Goal: Find contact information: Find contact information

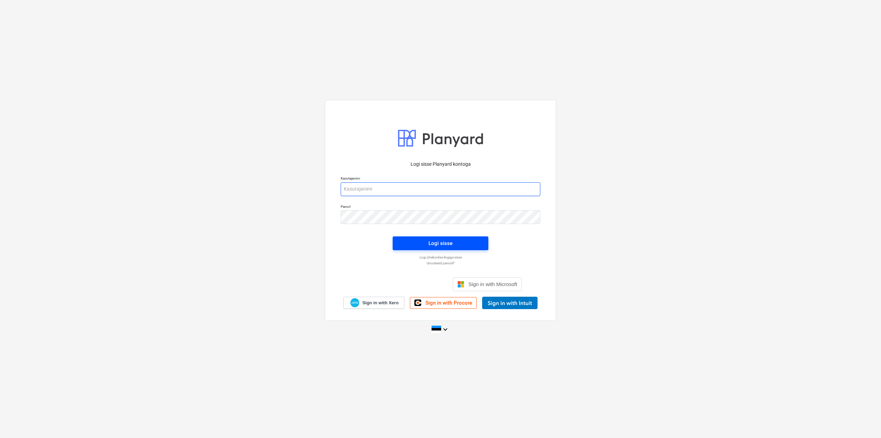
type input "[EMAIL_ADDRESS][DOMAIN_NAME]"
click at [435, 241] on div "Logi sisse" at bounding box center [441, 243] width 24 height 9
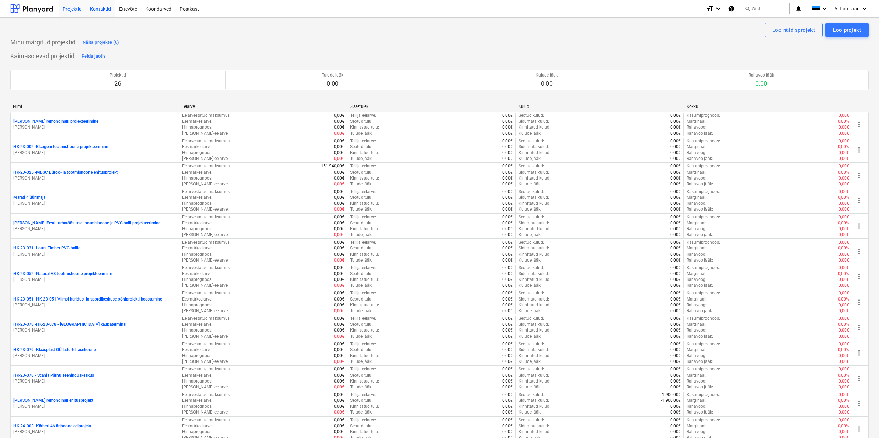
click at [105, 8] on div "Kontaktid" at bounding box center [100, 9] width 29 height 18
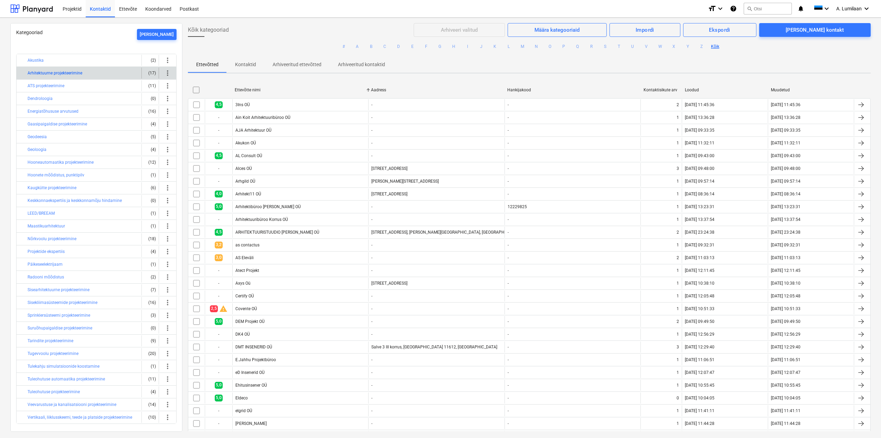
click at [43, 73] on button "Arhitektuurne projekteerimine" at bounding box center [55, 73] width 55 height 8
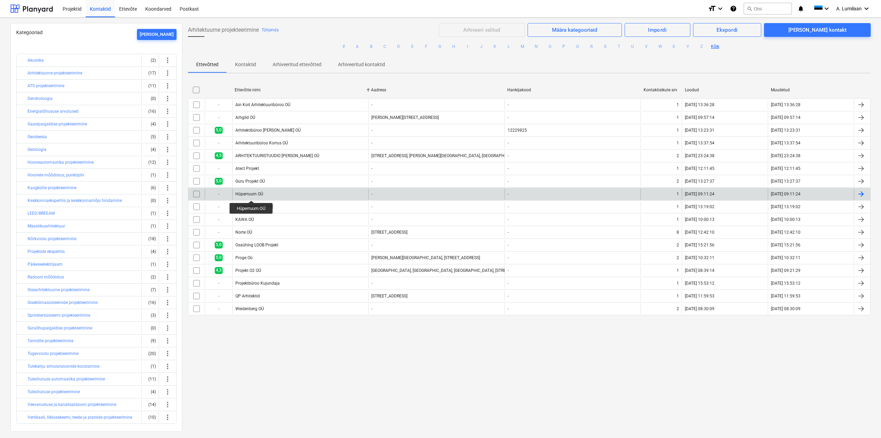
click at [252, 194] on div "Hüperruum OÜ" at bounding box center [249, 193] width 28 height 5
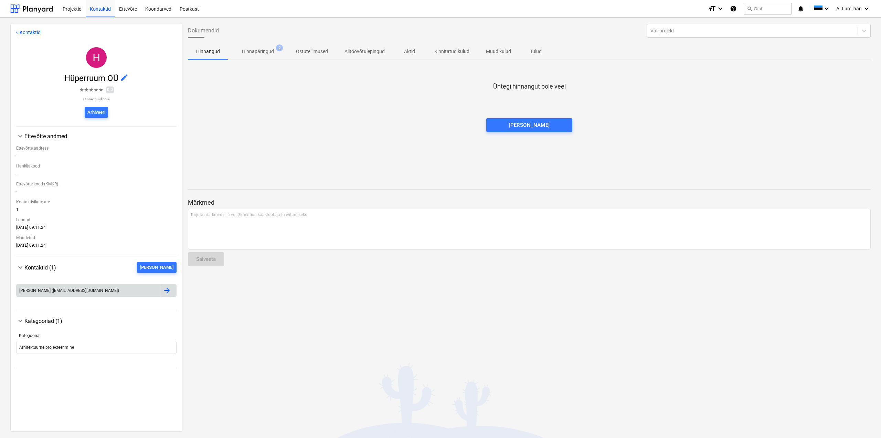
click at [166, 291] on div at bounding box center [167, 290] width 8 height 8
